Goal: Transaction & Acquisition: Purchase product/service

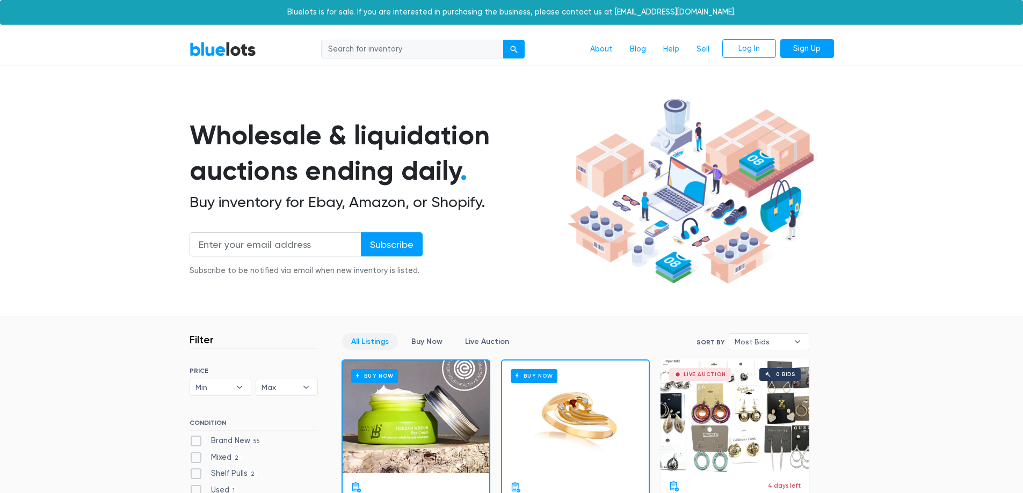
click at [529, 431] on div "Buy Now" at bounding box center [575, 417] width 147 height 113
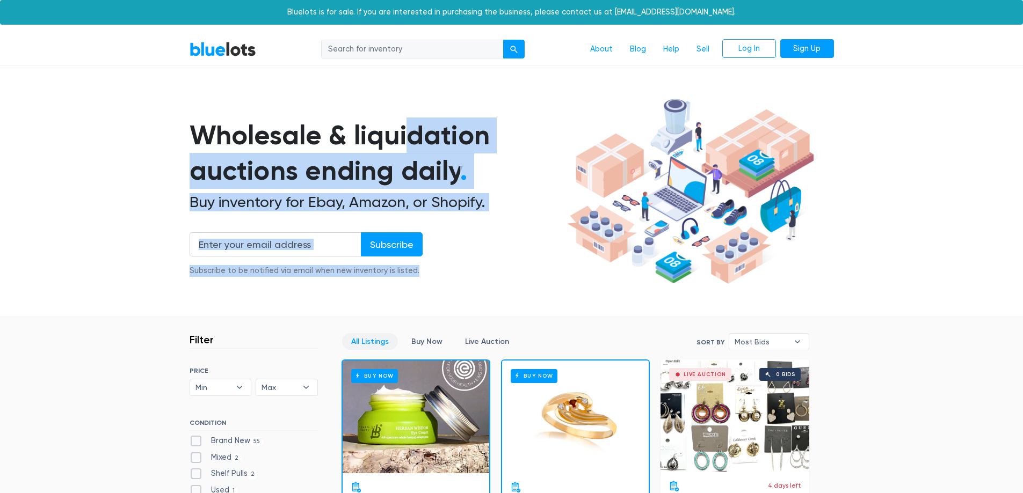
drag, startPoint x: 1022, startPoint y: 40, endPoint x: 1024, endPoint y: 69, distance: 28.5
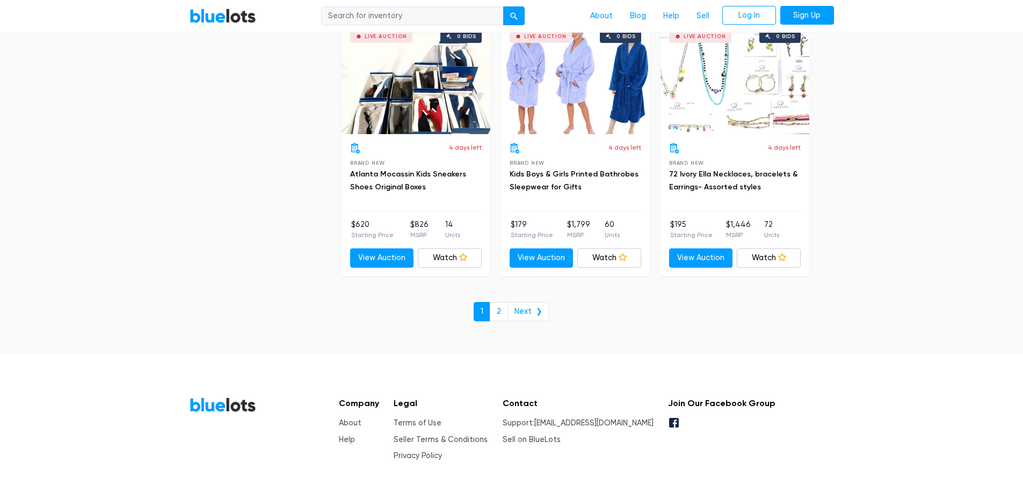
scroll to position [4582, 0]
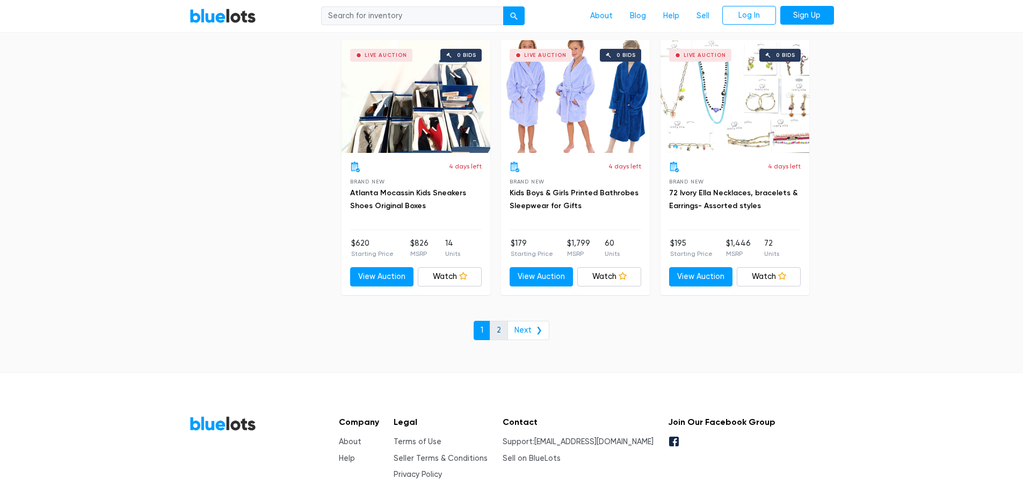
click at [499, 328] on link "2" at bounding box center [499, 330] width 18 height 19
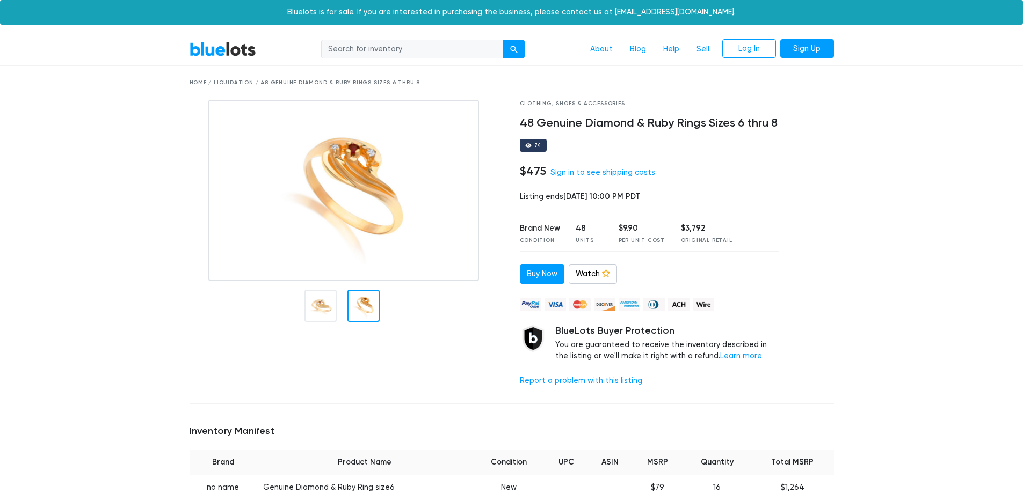
click at [358, 303] on div at bounding box center [363, 306] width 32 height 32
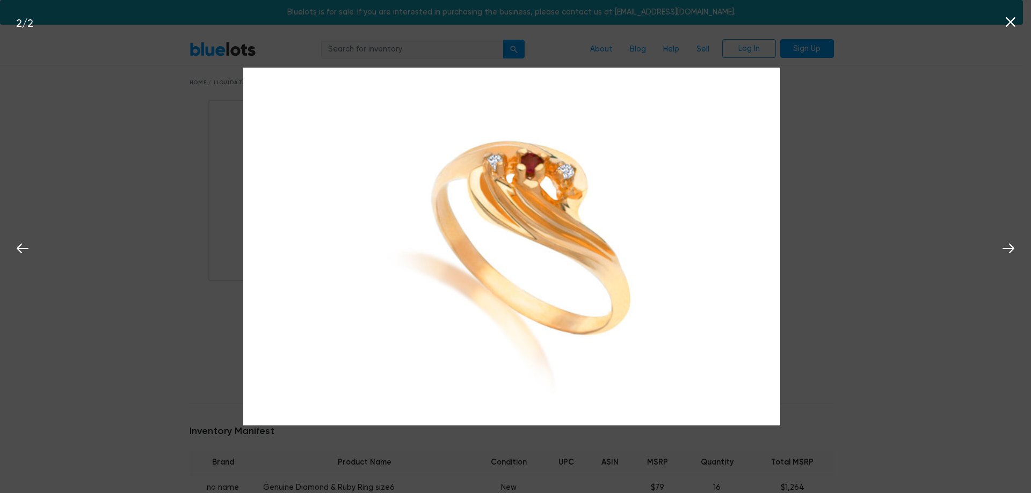
click at [933, 316] on div "2 / 2" at bounding box center [515, 246] width 1031 height 493
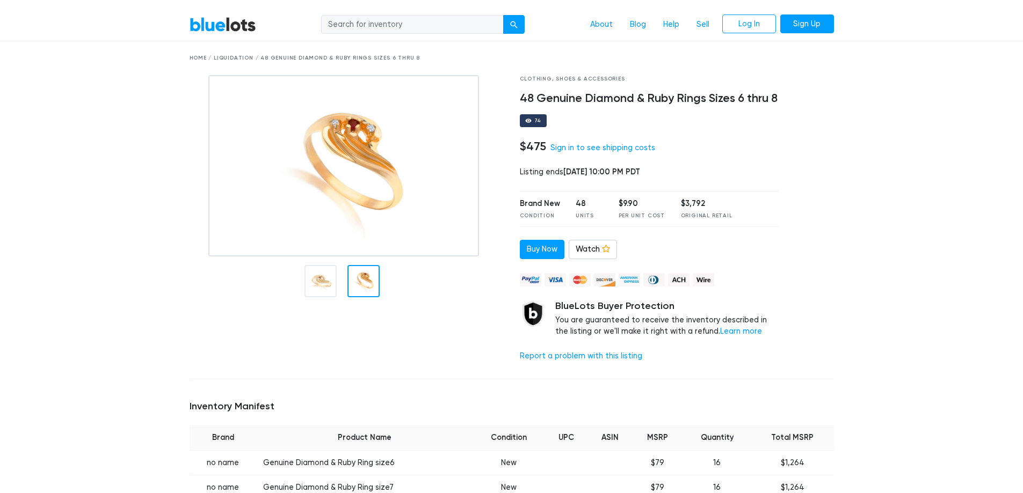
scroll to position [17, 0]
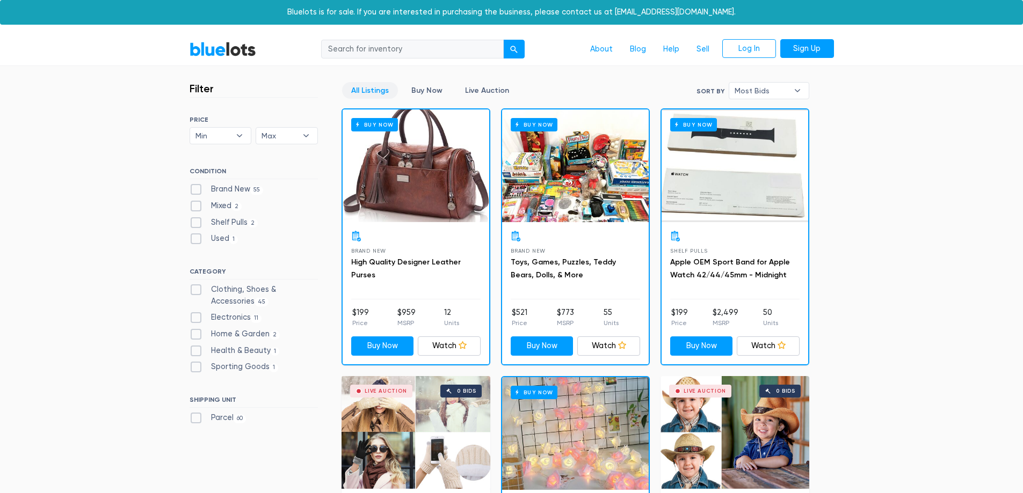
click at [356, 54] on input "search" at bounding box center [412, 49] width 183 height 19
type input "swarovsky"
click at [503, 40] on button "submit" at bounding box center [513, 49] width 21 height 19
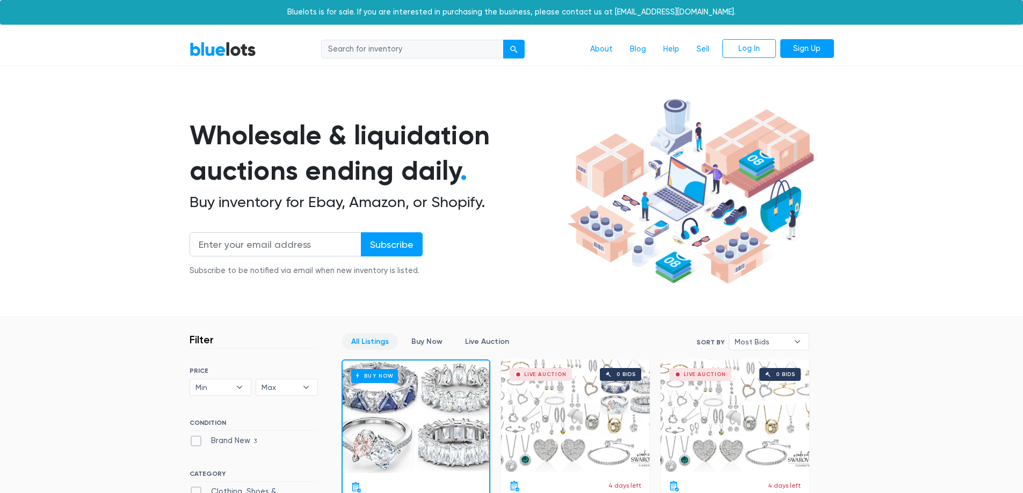
drag, startPoint x: 1022, startPoint y: 99, endPoint x: 1026, endPoint y: 131, distance: 31.8
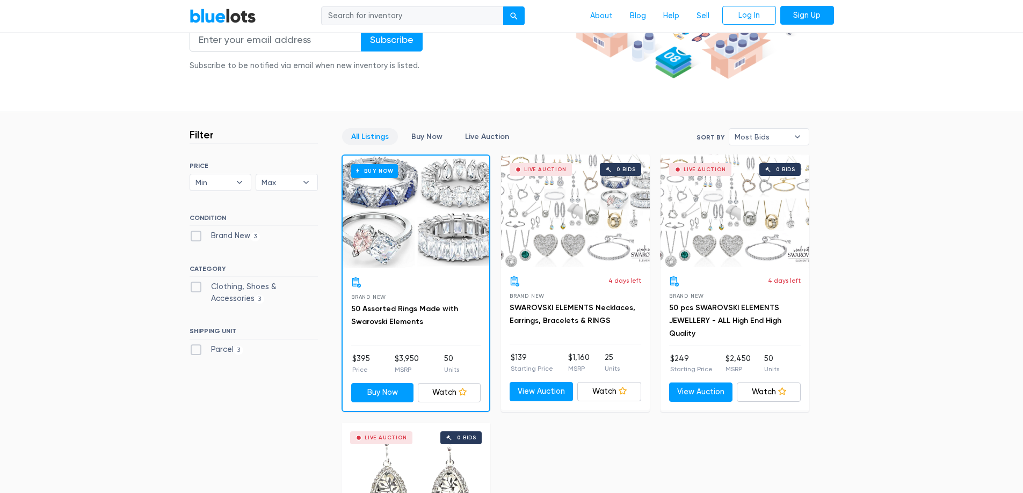
scroll to position [151, 0]
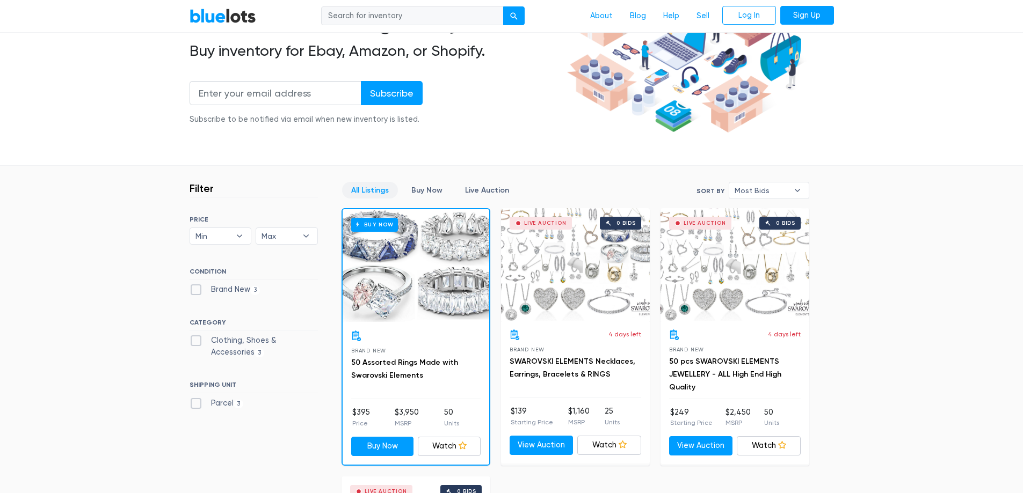
click at [379, 290] on div "Buy Now" at bounding box center [416, 265] width 147 height 113
click at [544, 260] on div "Live Auction 0 bids" at bounding box center [575, 264] width 149 height 113
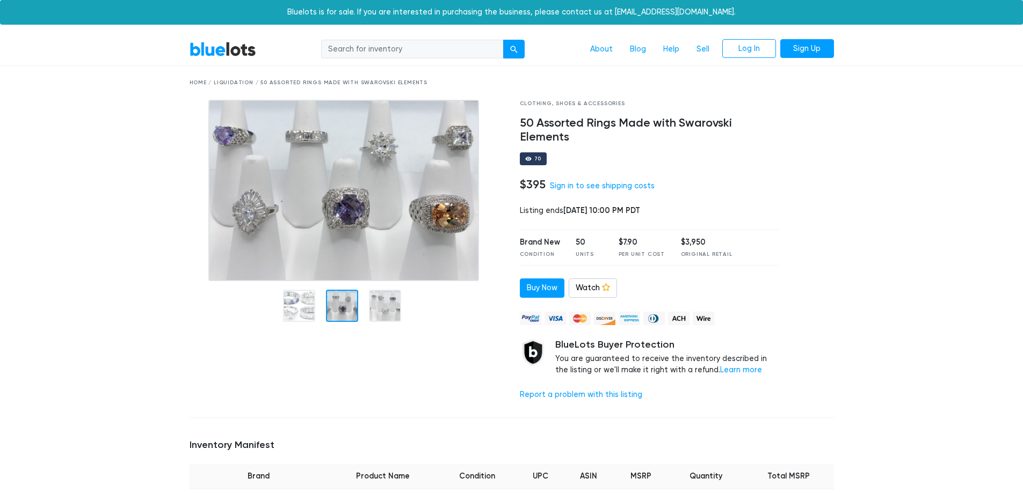
click at [355, 317] on div at bounding box center [342, 306] width 32 height 32
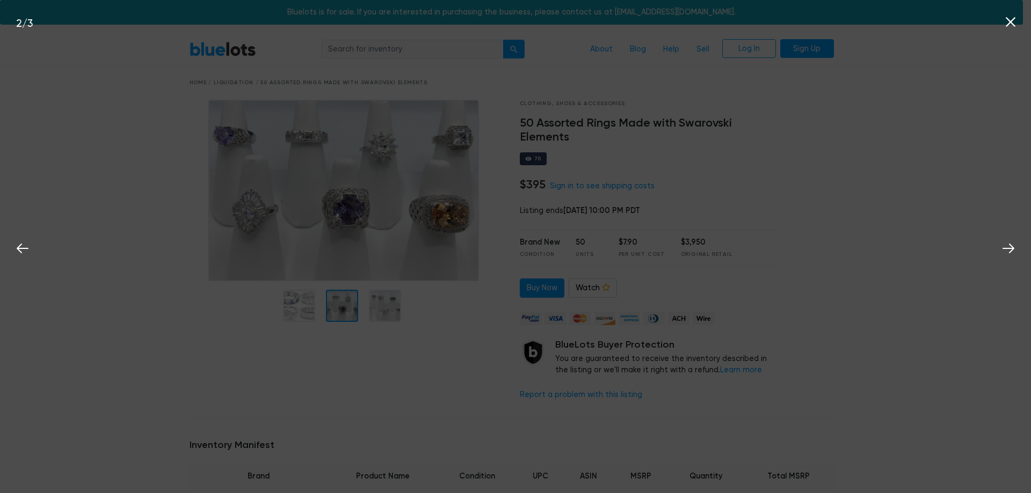
click at [377, 310] on div "2 / 3" at bounding box center [515, 246] width 1031 height 493
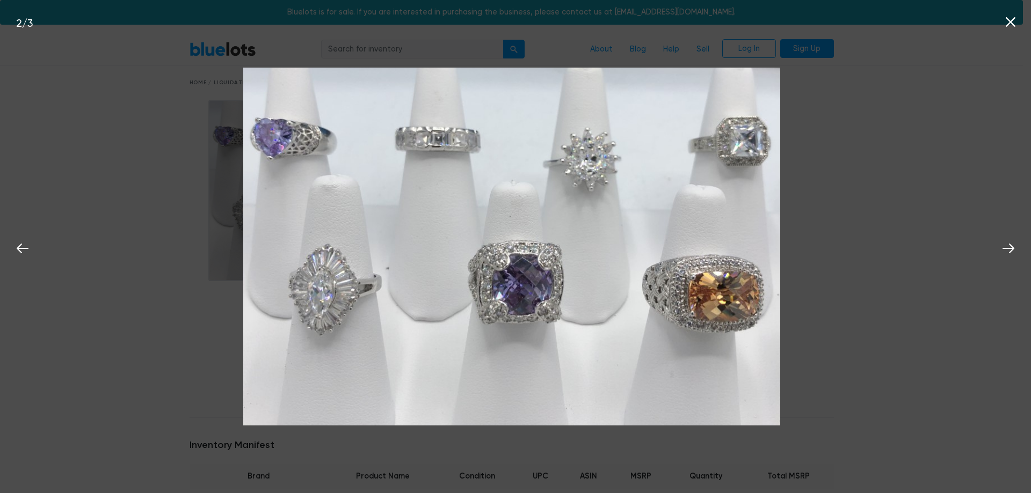
click at [388, 303] on img at bounding box center [511, 247] width 537 height 358
click at [914, 239] on div "2 / 3" at bounding box center [515, 246] width 1031 height 493
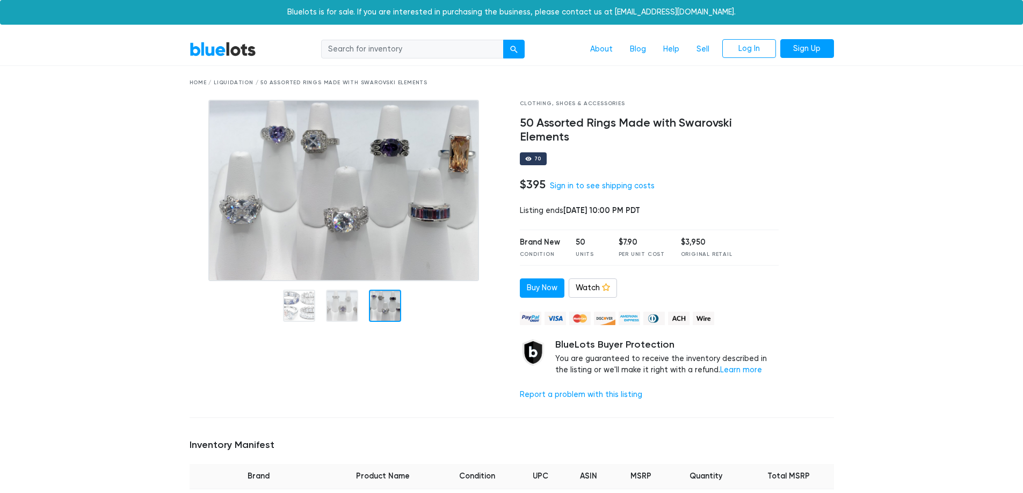
click at [385, 305] on div at bounding box center [385, 306] width 32 height 32
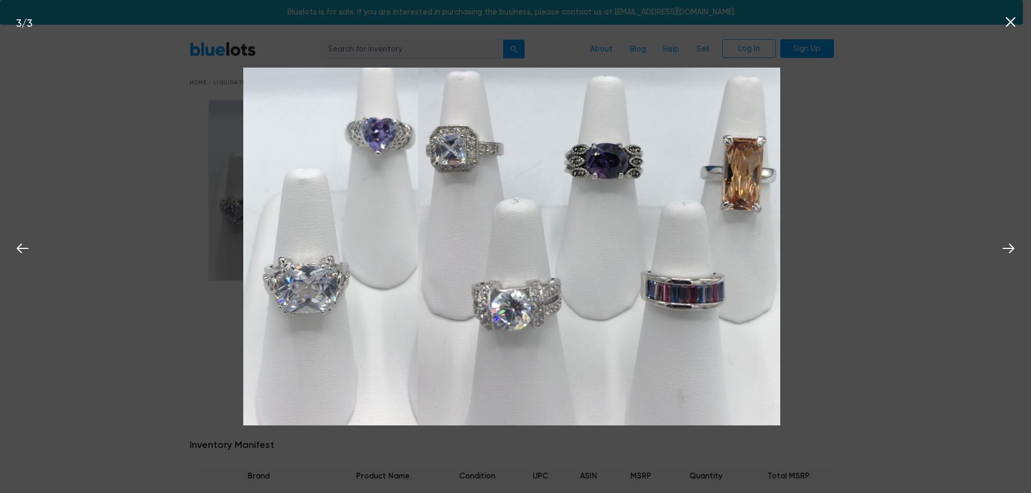
click at [782, 227] on div "3 / 3" at bounding box center [515, 246] width 1031 height 493
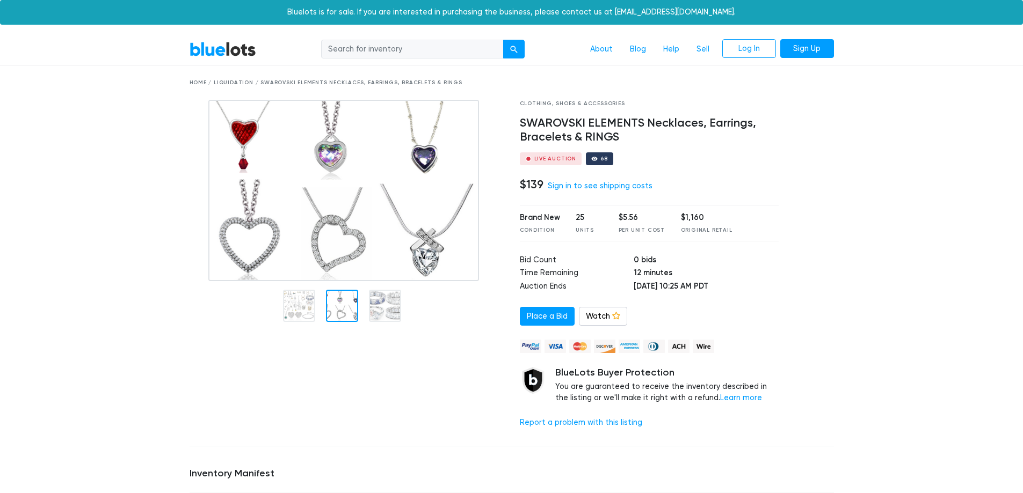
click at [348, 314] on div at bounding box center [342, 306] width 32 height 32
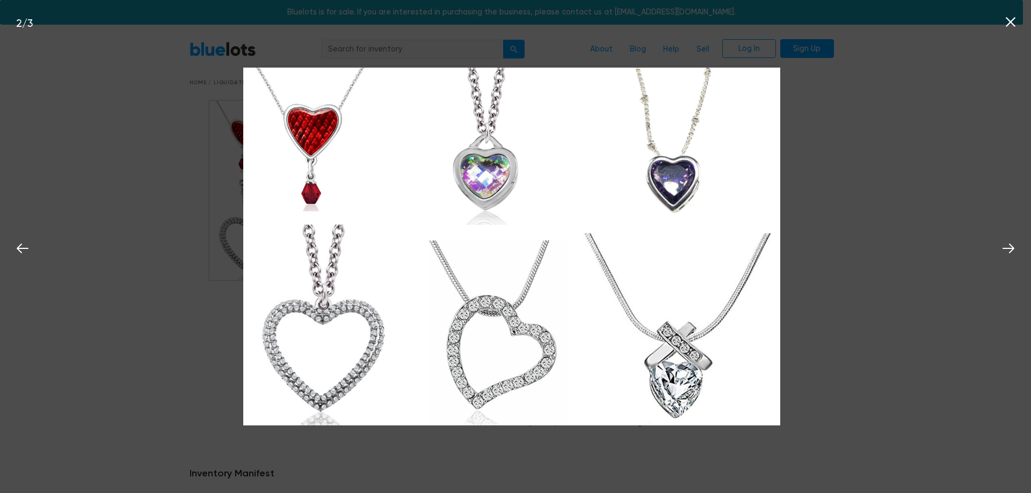
click at [23, 331] on div "2 / 3" at bounding box center [515, 246] width 1031 height 493
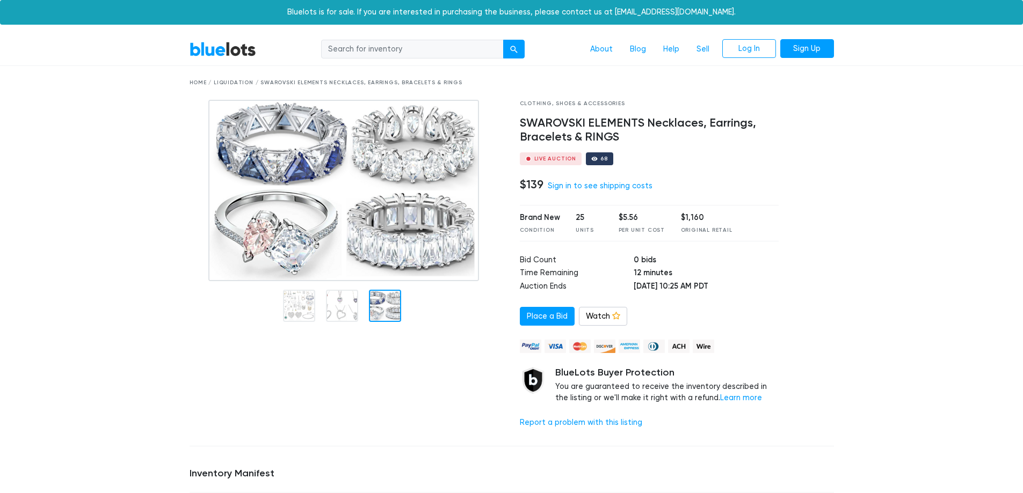
click at [387, 315] on div at bounding box center [385, 306] width 32 height 32
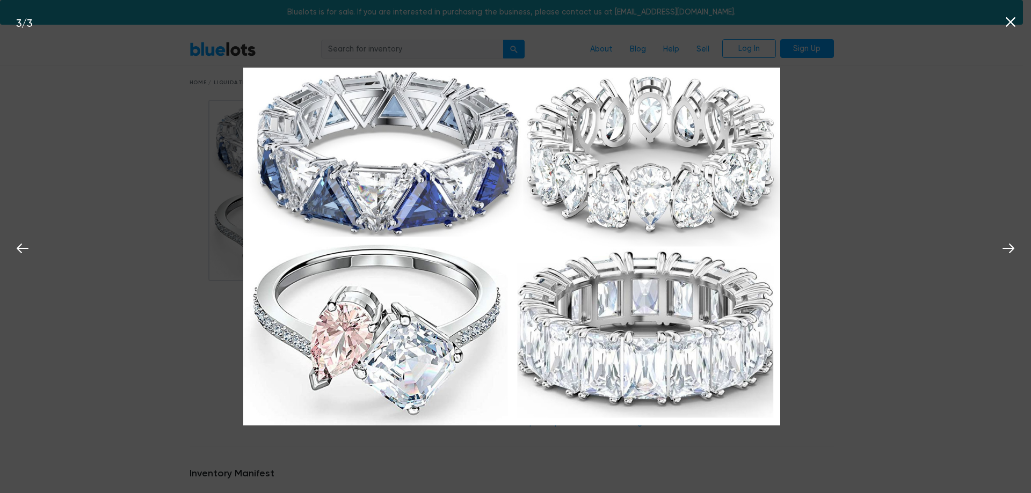
click at [77, 277] on div "3 / 3" at bounding box center [515, 246] width 1031 height 493
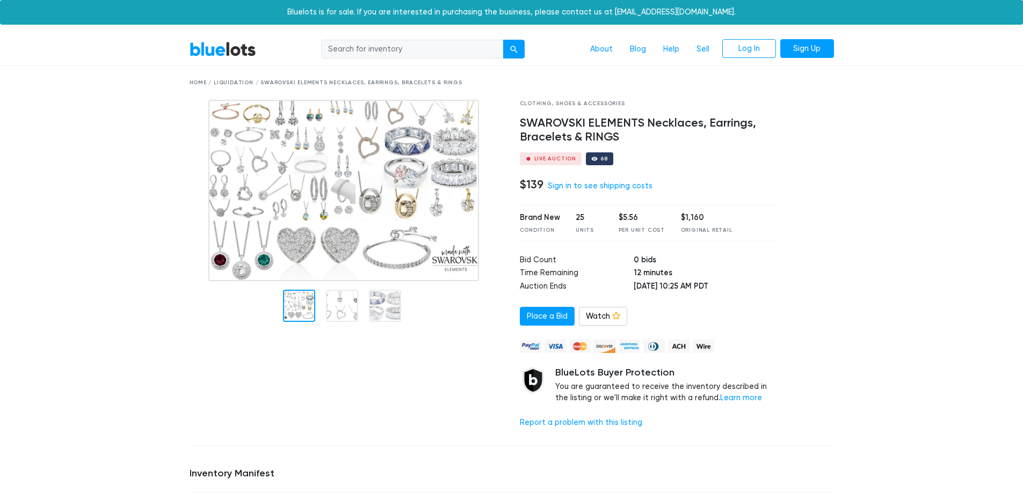
click at [299, 317] on div at bounding box center [299, 306] width 32 height 32
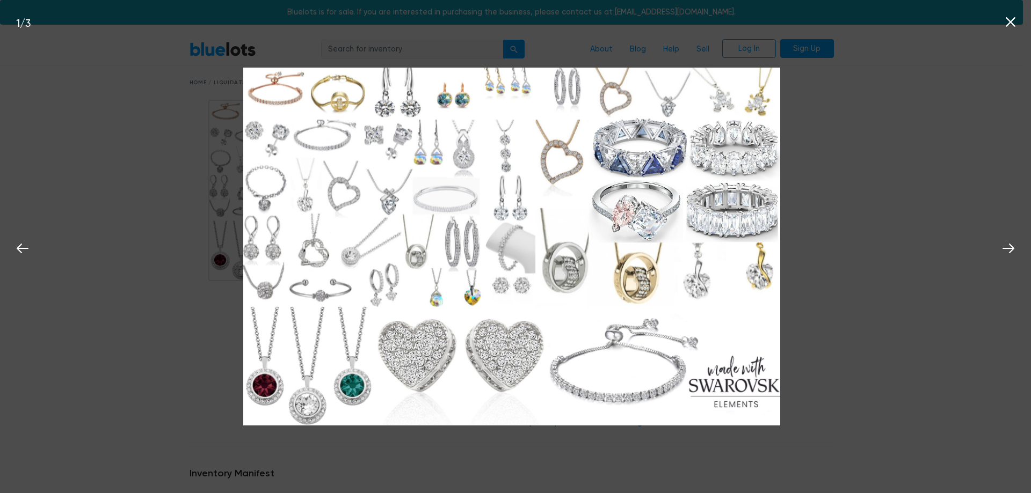
click at [203, 300] on div "1 / 3" at bounding box center [515, 246] width 1031 height 493
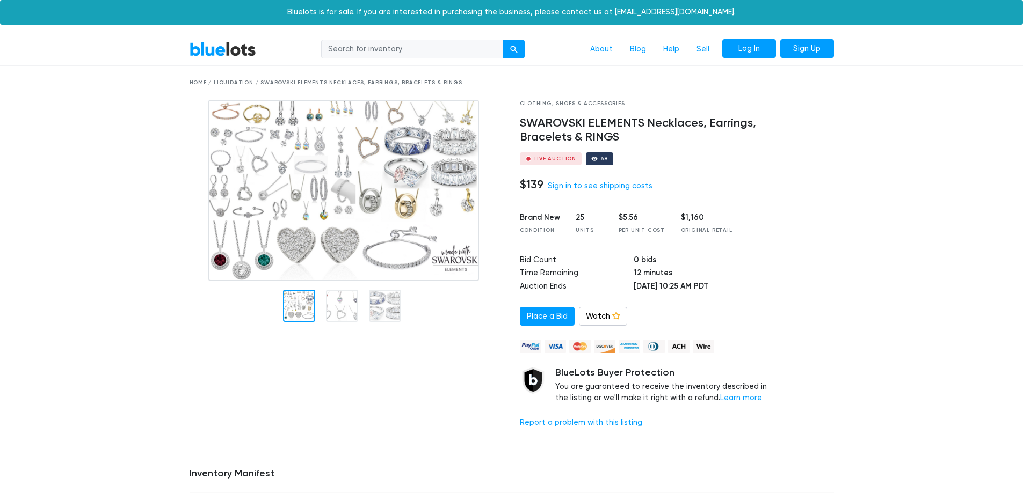
click at [741, 53] on link "Log In" at bounding box center [749, 48] width 54 height 19
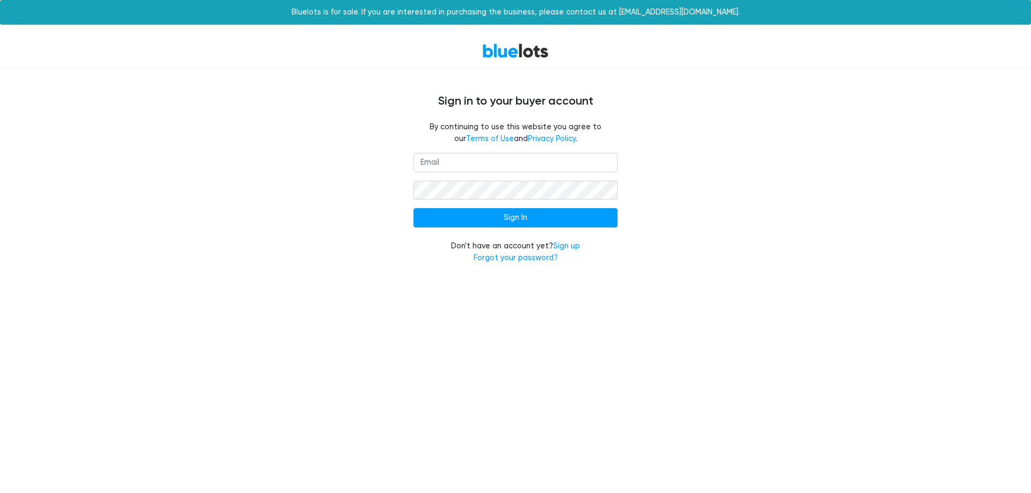
type input "[EMAIL_ADDRESS][DOMAIN_NAME]"
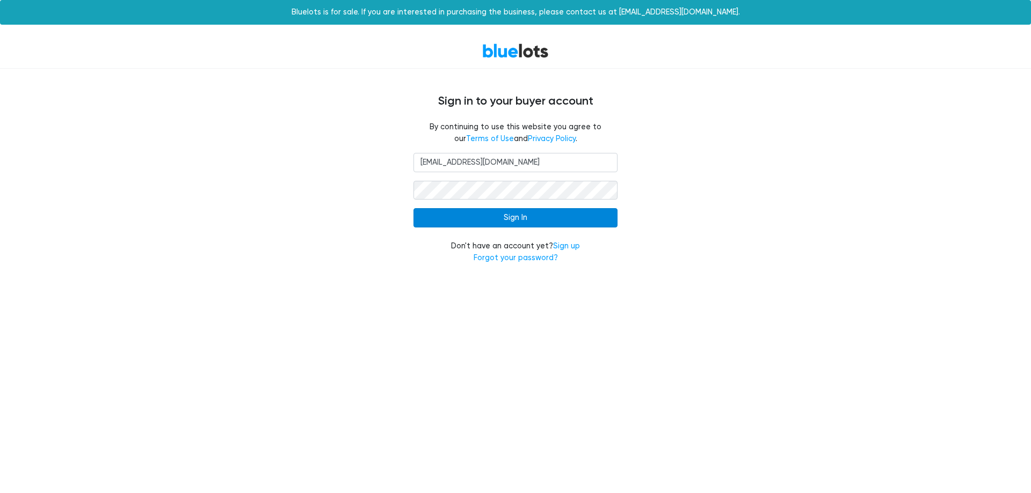
click at [476, 220] on input "Sign In" at bounding box center [515, 217] width 204 height 19
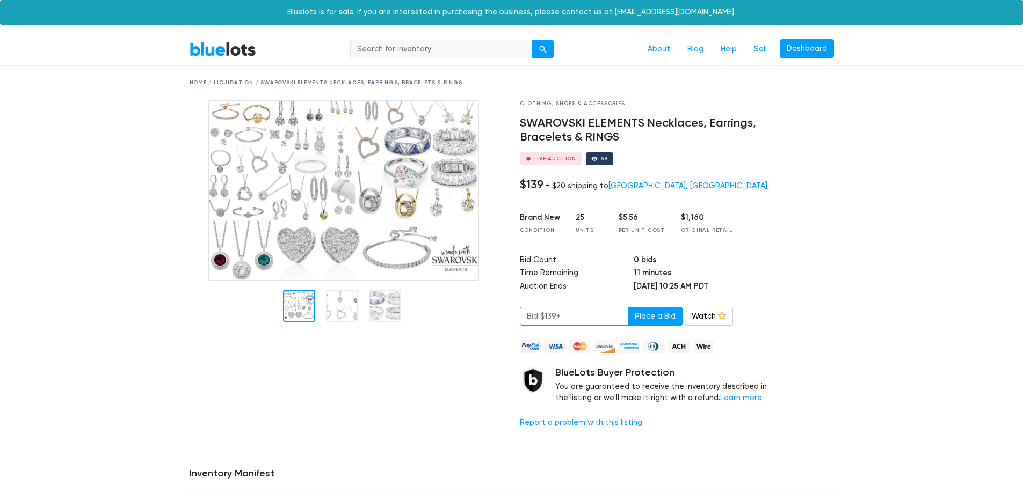
click at [569, 309] on input "number" at bounding box center [574, 316] width 108 height 19
click at [571, 312] on input "number" at bounding box center [574, 316] width 108 height 19
type input "149"
click at [652, 320] on button "Place a Bid" at bounding box center [655, 316] width 55 height 19
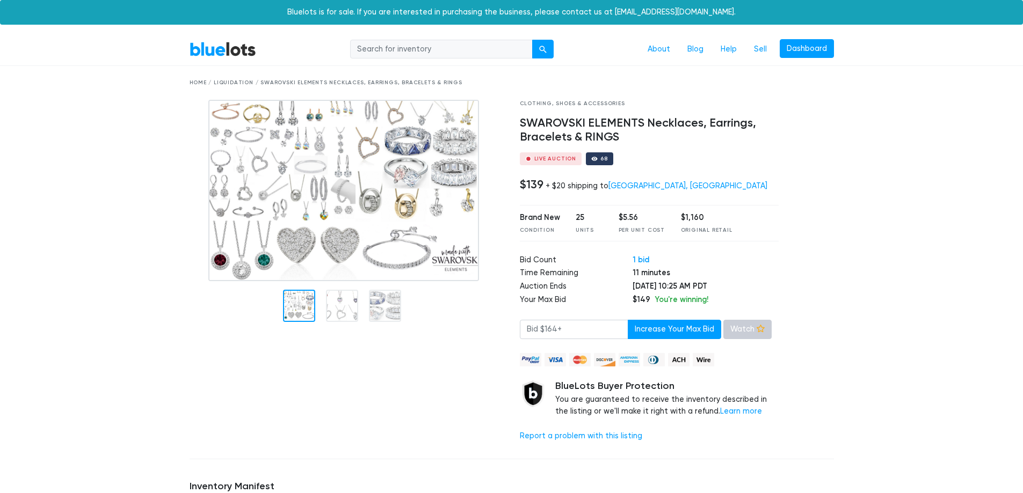
click at [732, 325] on link "Watch" at bounding box center [747, 329] width 48 height 19
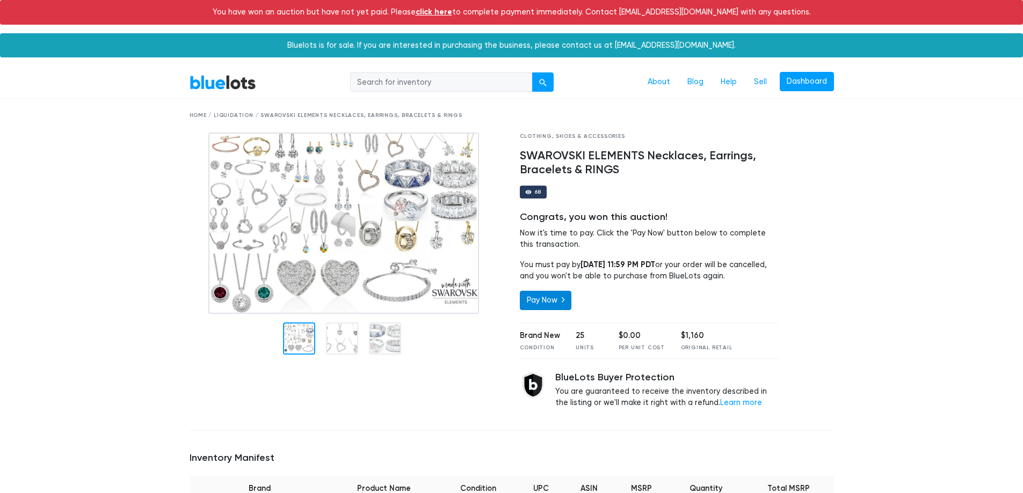
click at [529, 300] on link "Pay Now" at bounding box center [546, 300] width 52 height 19
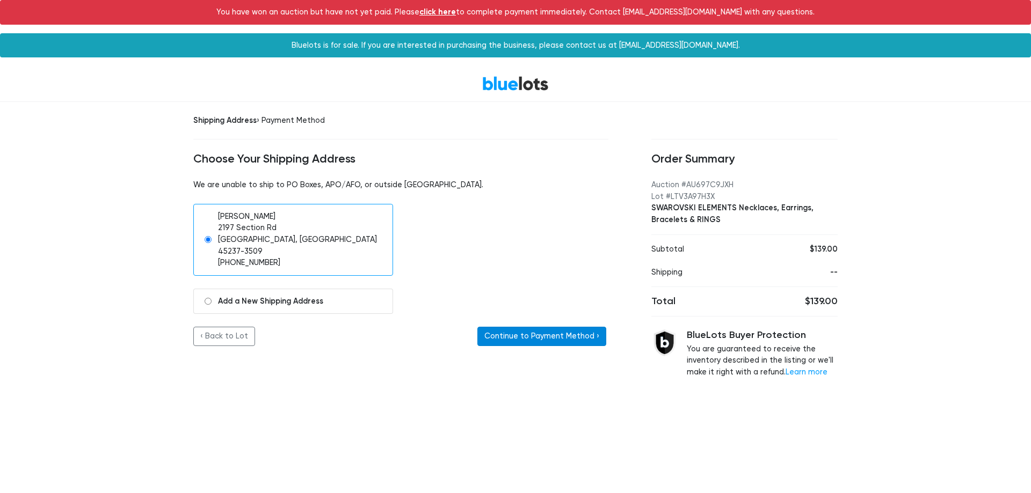
click at [594, 327] on button "Continue to Payment Method ›" at bounding box center [541, 336] width 129 height 19
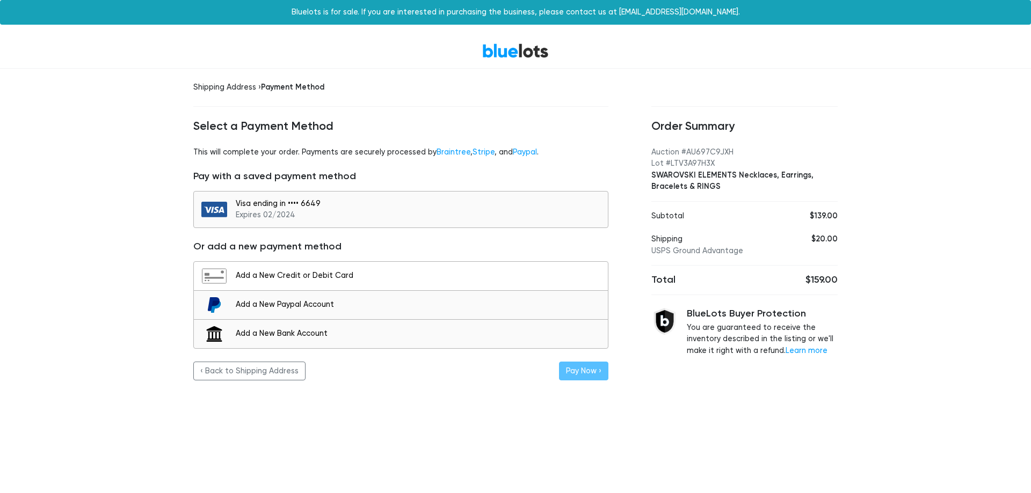
click at [345, 275] on div "Add a New Credit or Debit Card" at bounding box center [419, 276] width 367 height 12
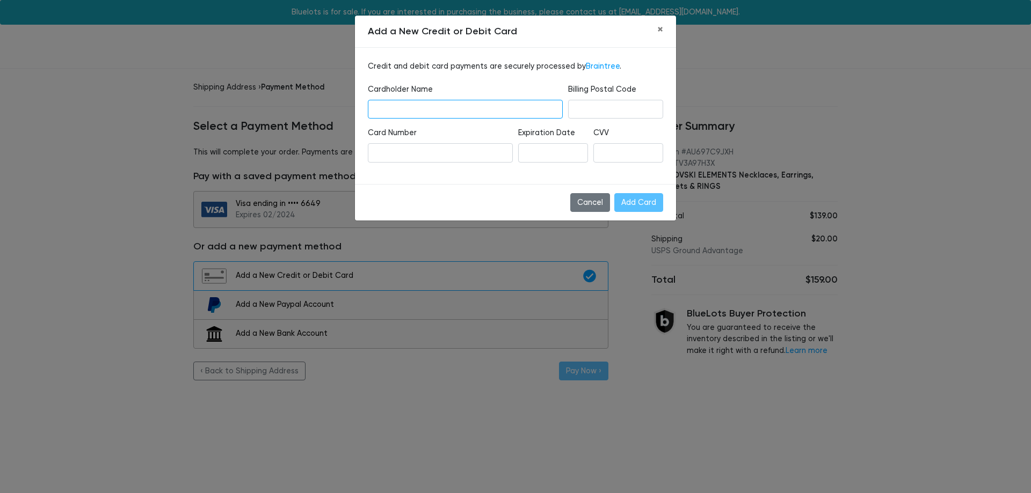
click at [423, 110] on input "text" at bounding box center [465, 109] width 195 height 19
type input "[PERSON_NAME]"
click at [539, 164] on div "Expiration Date" at bounding box center [552, 148] width 75 height 43
click at [657, 206] on input "Add Card" at bounding box center [638, 202] width 49 height 19
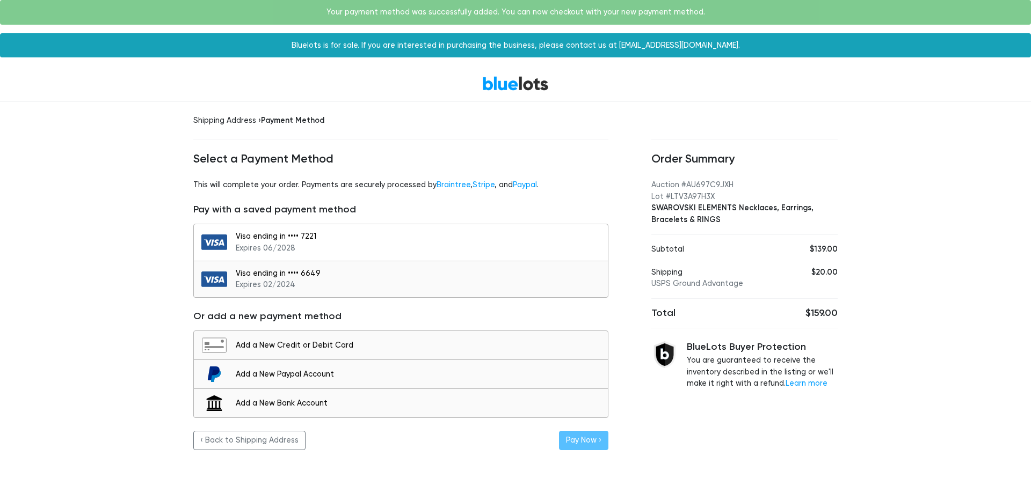
click at [265, 243] on div "Visa ending in •••• 7221 Expires 06/2028" at bounding box center [419, 242] width 367 height 23
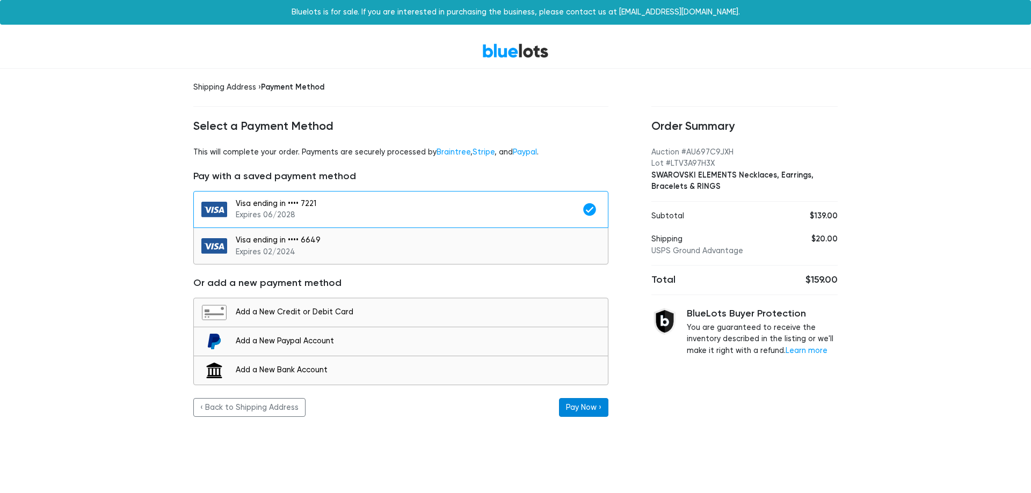
click at [568, 405] on button "Pay Now ›" at bounding box center [583, 407] width 49 height 19
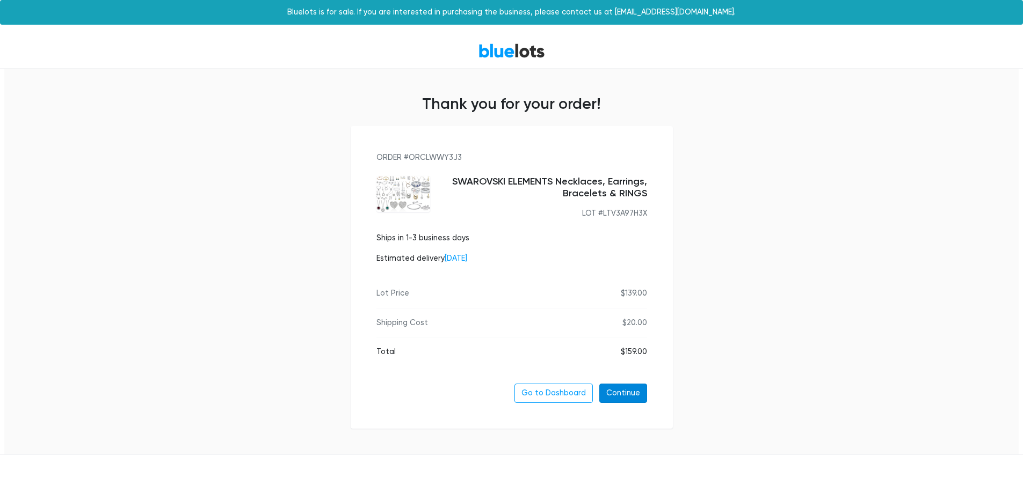
click at [631, 392] on link "Continue" at bounding box center [623, 393] width 48 height 19
